Goal: Task Accomplishment & Management: Complete application form

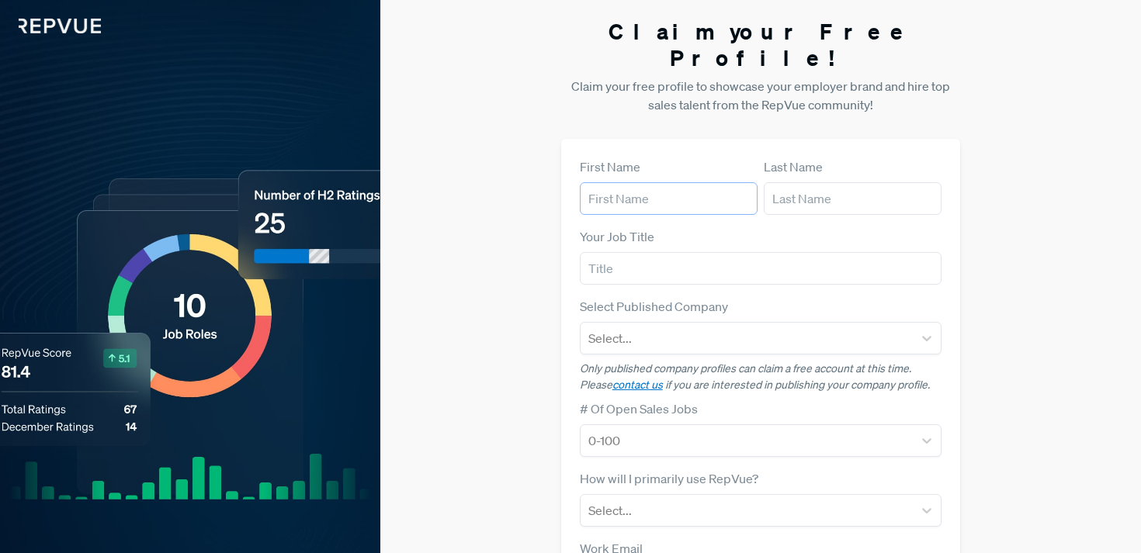
click at [647, 182] on input "text" at bounding box center [669, 198] width 178 height 33
type input "[PERSON_NAME]"
type input "[PERSON_NAME][EMAIL_ADDRESS][DOMAIN_NAME]"
click at [809, 252] on input "text" at bounding box center [761, 268] width 362 height 33
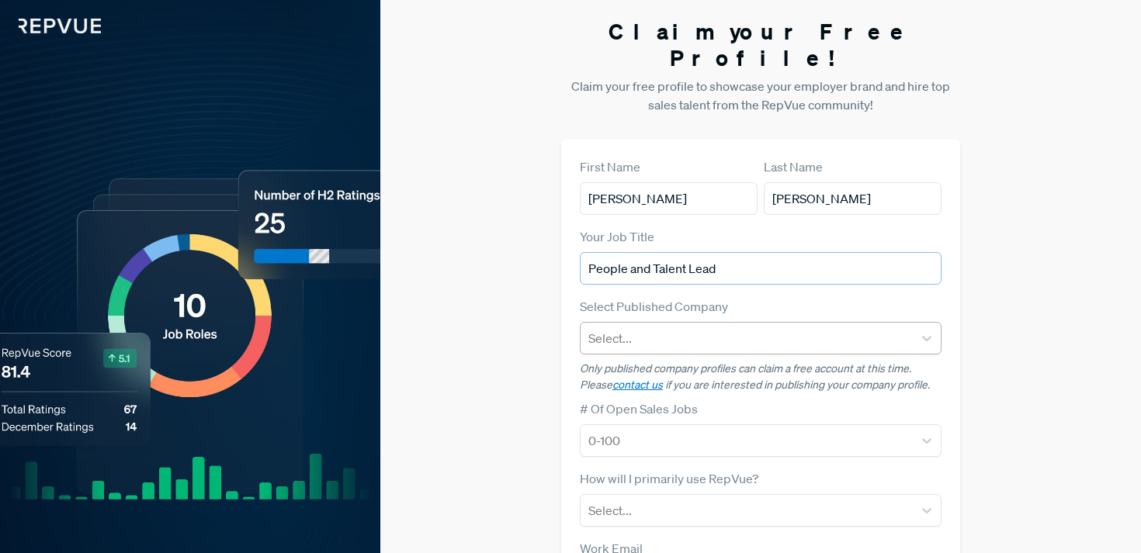
type input "People and Talent Lead"
click at [788, 327] on div at bounding box center [746, 338] width 317 height 22
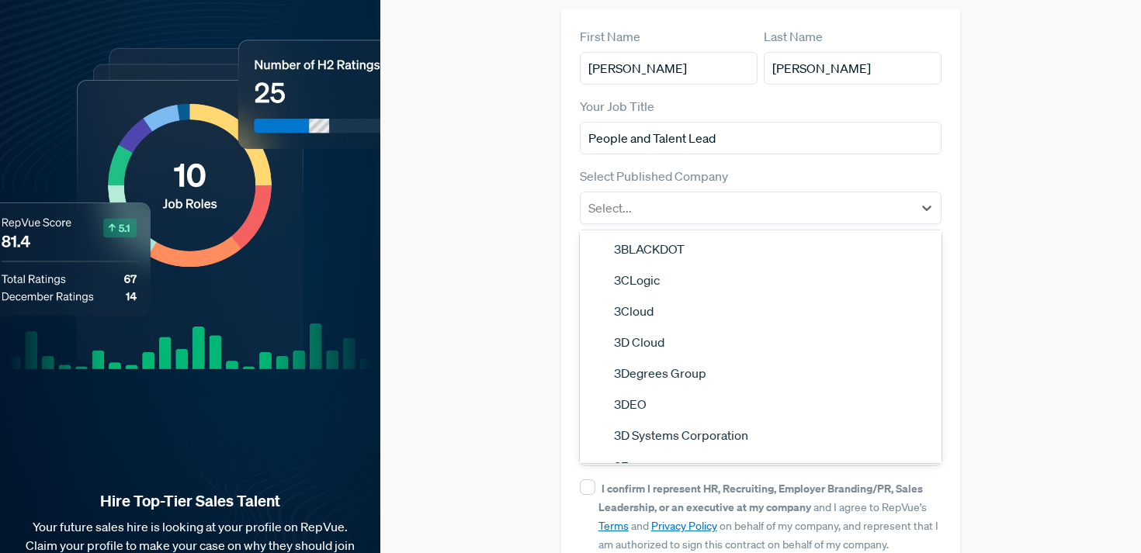
scroll to position [1325, 0]
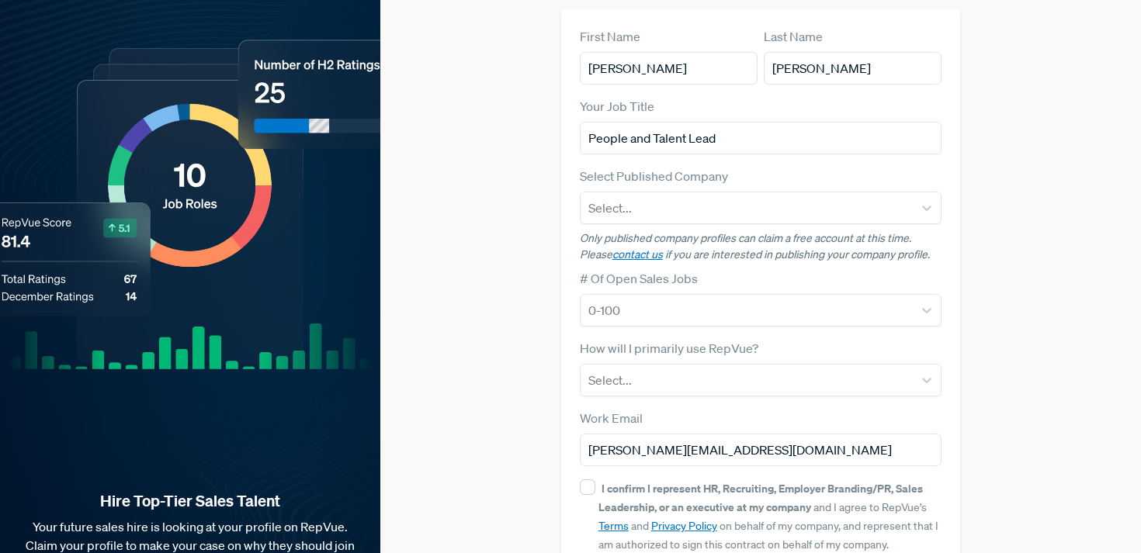
click at [980, 296] on div "Claim your Free Profile! Claim your free profile to showcase your employer bran…" at bounding box center [760, 260] width 761 height 781
click at [858, 196] on div "Select..." at bounding box center [761, 208] width 362 height 33
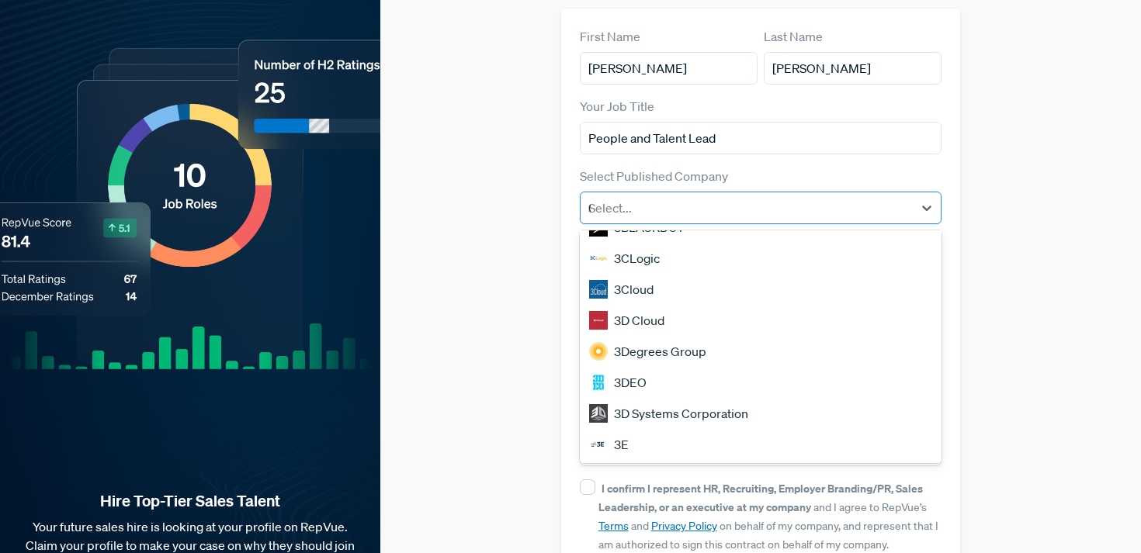
scroll to position [0, 0]
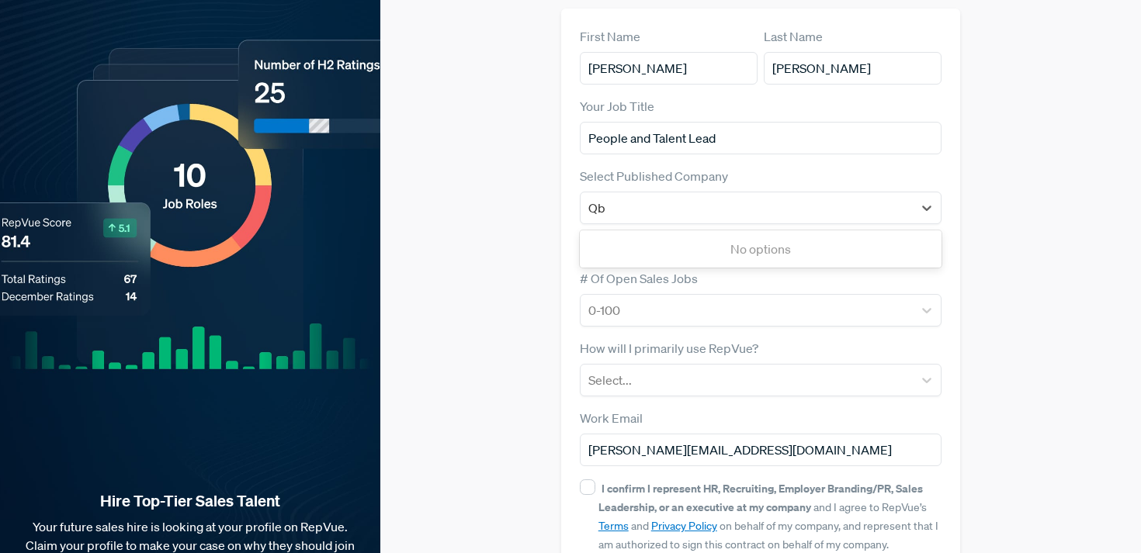
type input "Qb"
click at [962, 229] on div "Claim your Free Profile! Claim your free profile to showcase your employer bran…" at bounding box center [760, 260] width 761 height 781
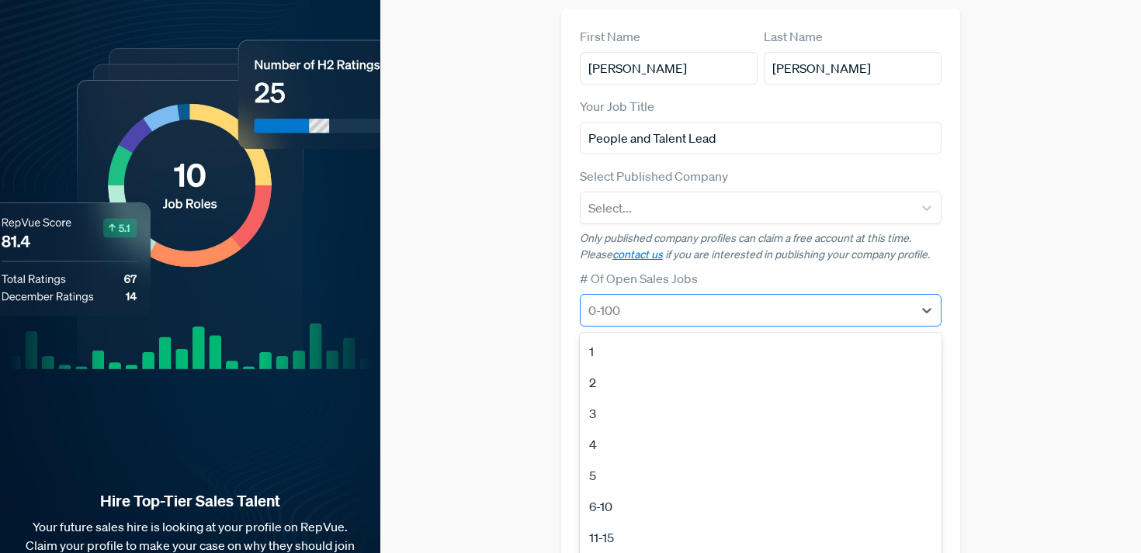
click at [826, 300] on div at bounding box center [746, 311] width 317 height 22
click at [813, 367] on div "2" at bounding box center [761, 382] width 362 height 31
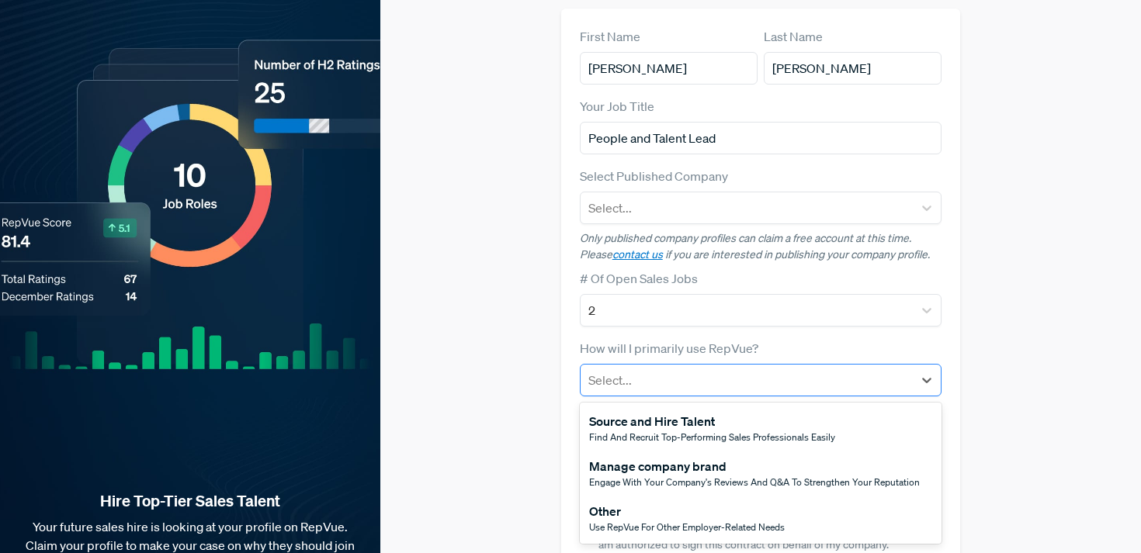
click at [814, 369] on div at bounding box center [746, 380] width 317 height 22
click at [814, 431] on span "Find and recruit top-performing sales professionals easily" at bounding box center [712, 437] width 246 height 13
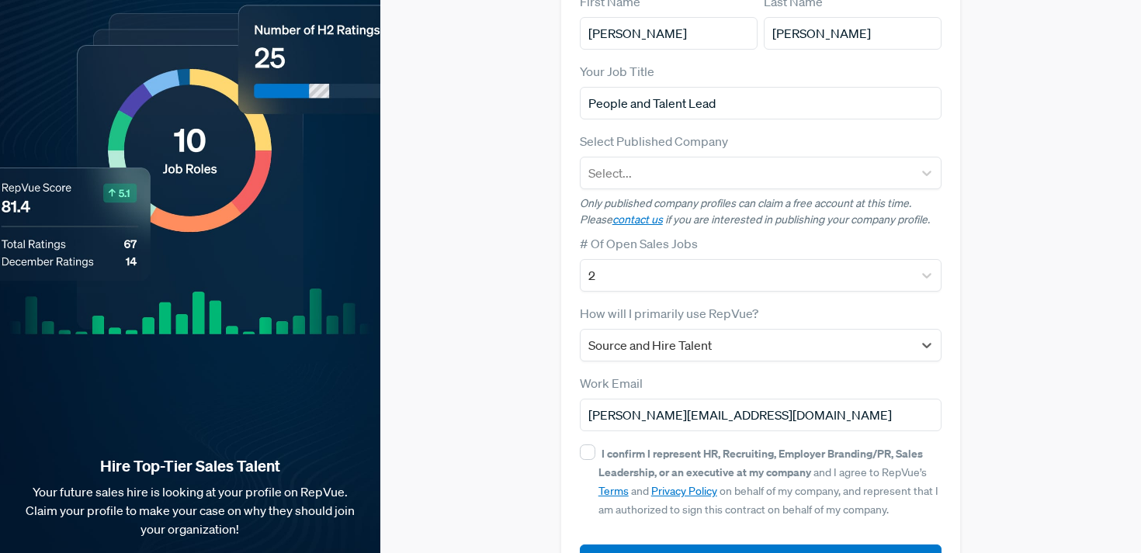
scroll to position [201, 0]
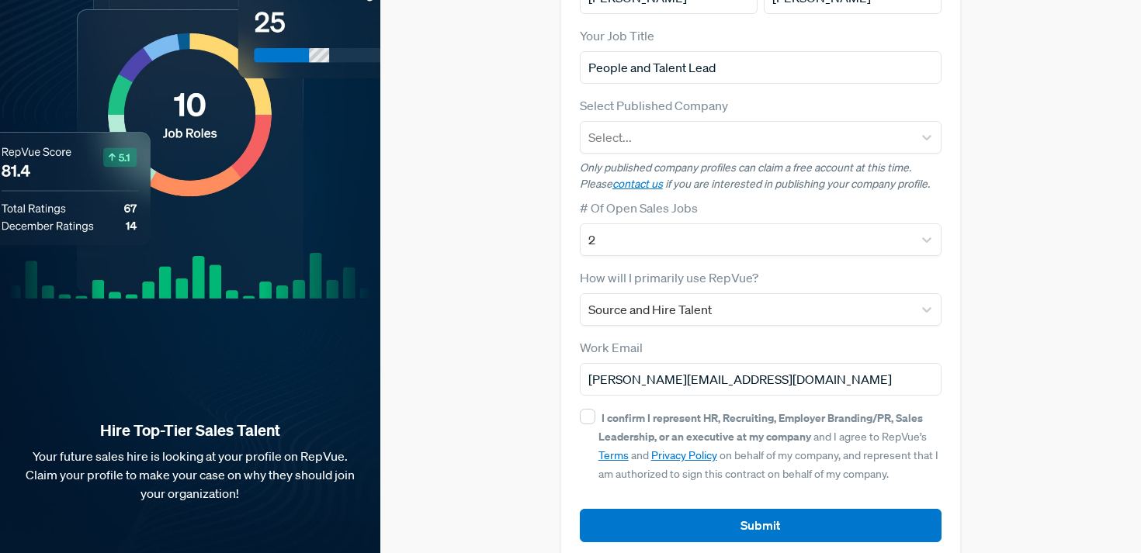
click at [596, 408] on div "I confirm I represent HR, Recruiting, Employer Branding/PR, Sales Leadership, o…" at bounding box center [761, 445] width 362 height 74
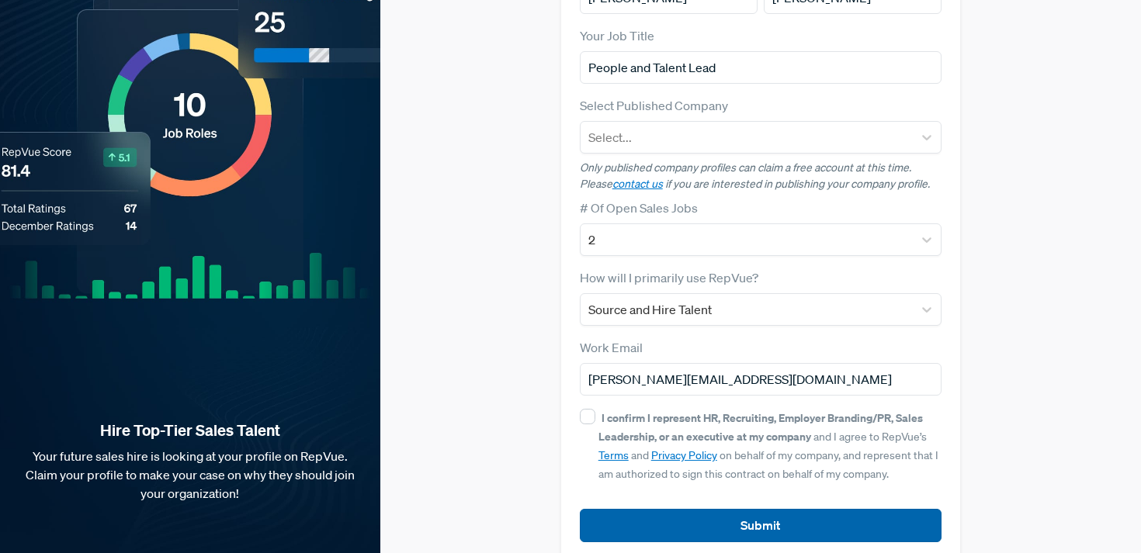
click at [875, 509] on button "Submit" at bounding box center [761, 525] width 362 height 33
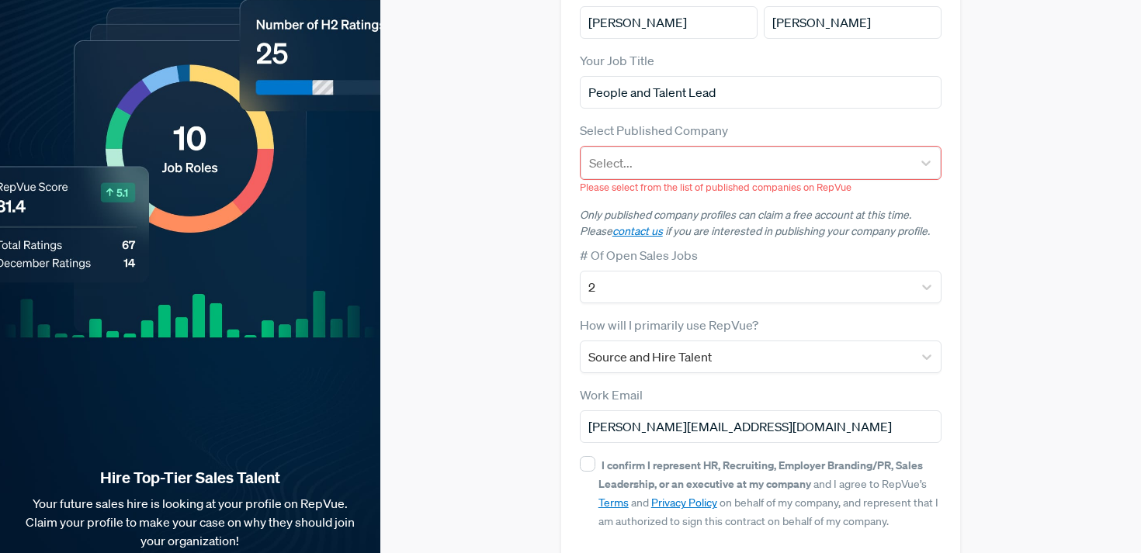
scroll to position [173, 0]
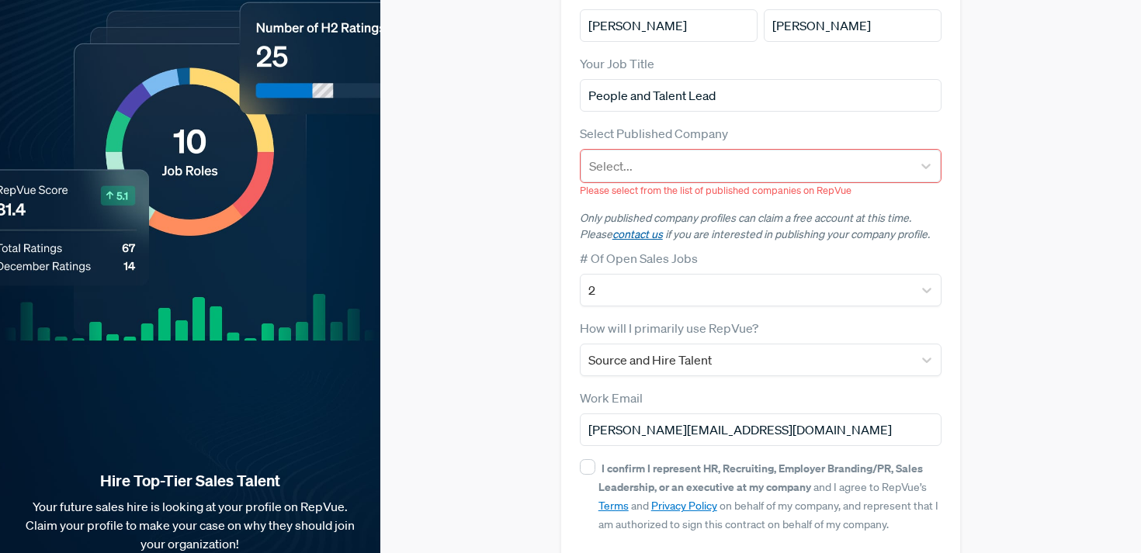
click at [632, 227] on link "contact us" at bounding box center [637, 234] width 50 height 14
